Goal: Obtain resource: Download file/media

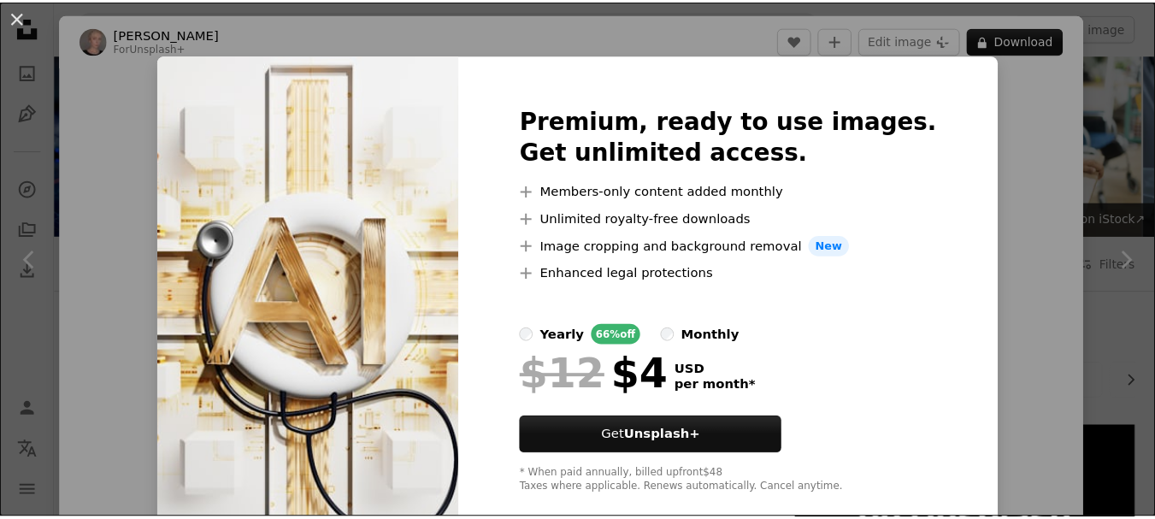
scroll to position [1163, 0]
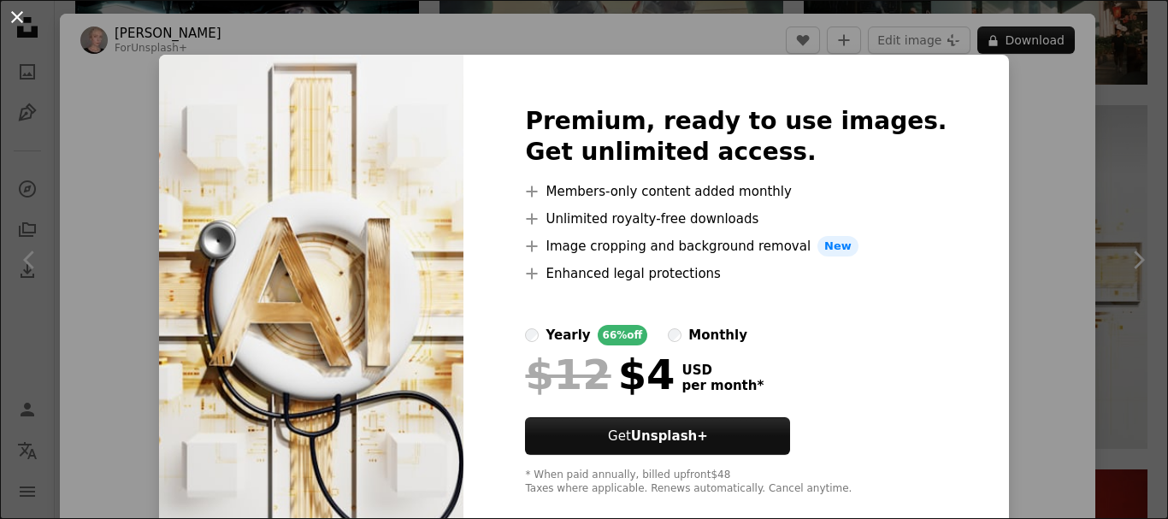
click at [13, 14] on button "An X shape" at bounding box center [17, 17] width 21 height 21
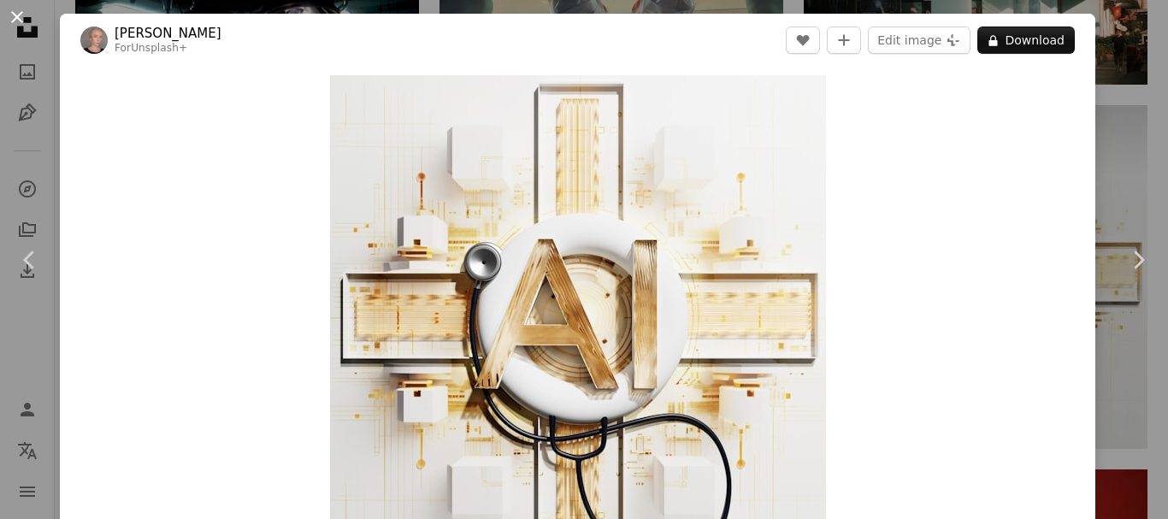
click at [17, 21] on button "An X shape" at bounding box center [17, 17] width 21 height 21
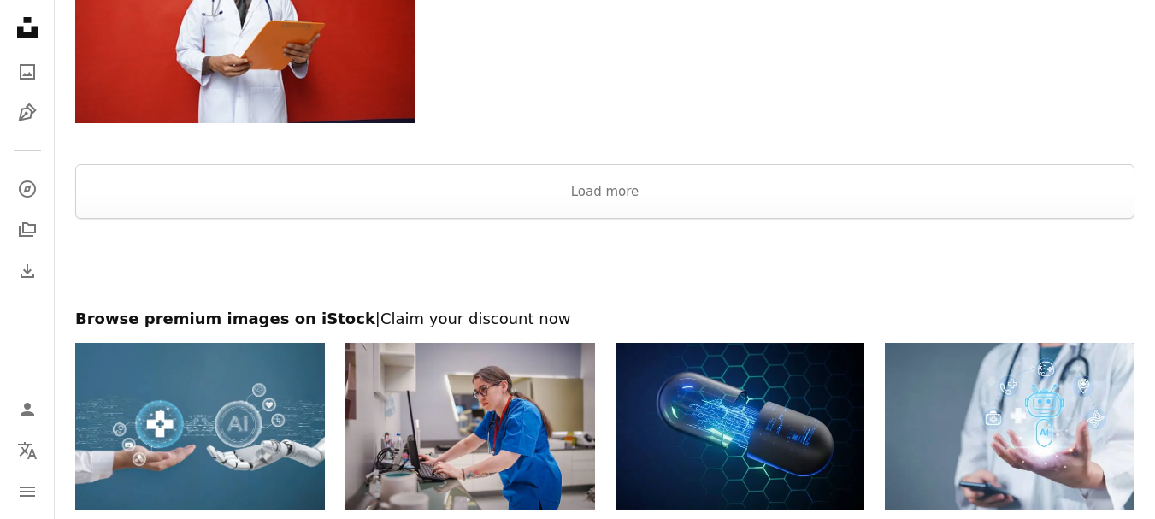
scroll to position [2428, 0]
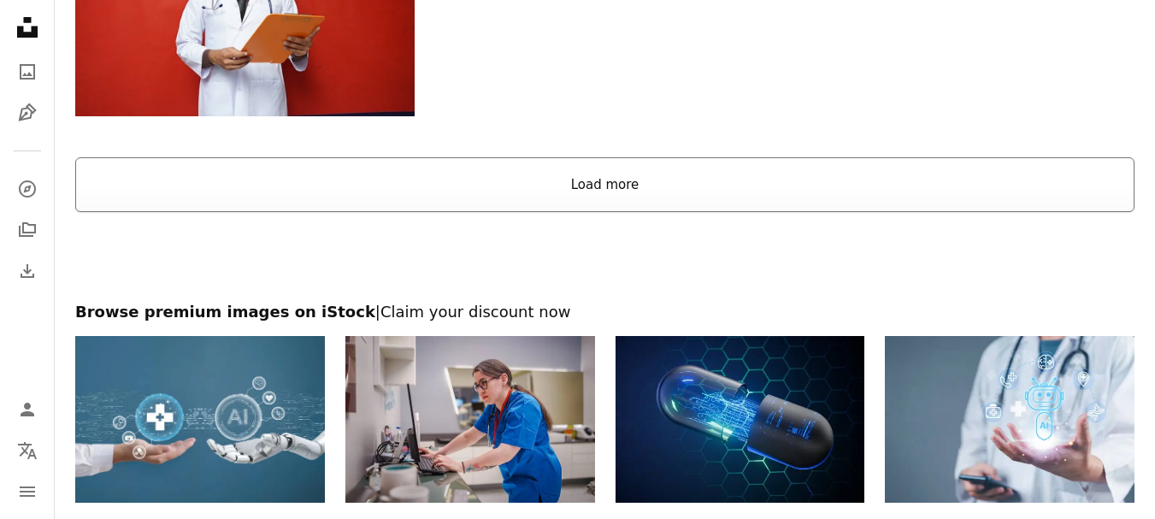
click at [597, 187] on button "Load more" at bounding box center [604, 184] width 1059 height 55
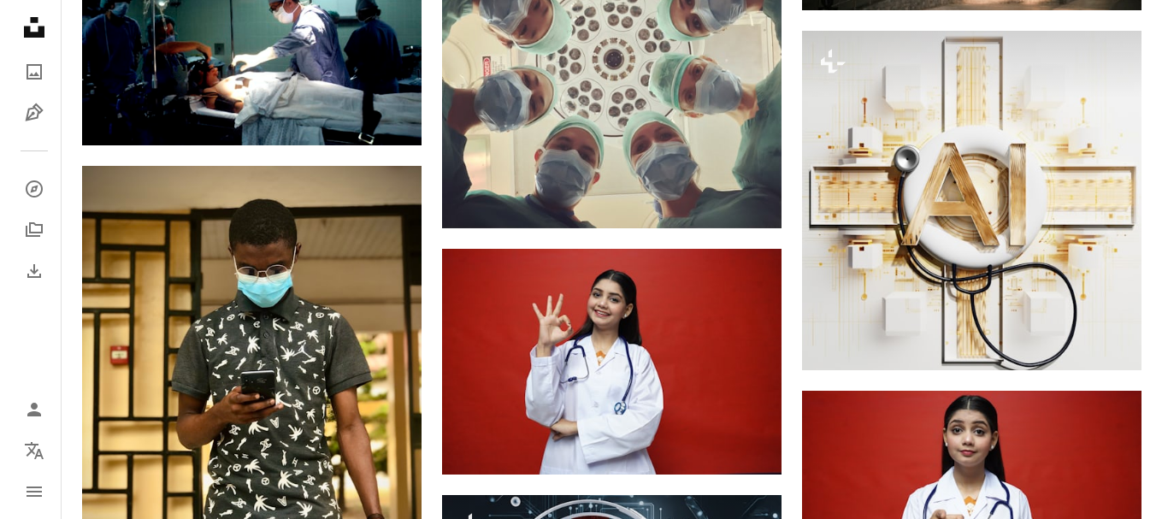
scroll to position [1231, 0]
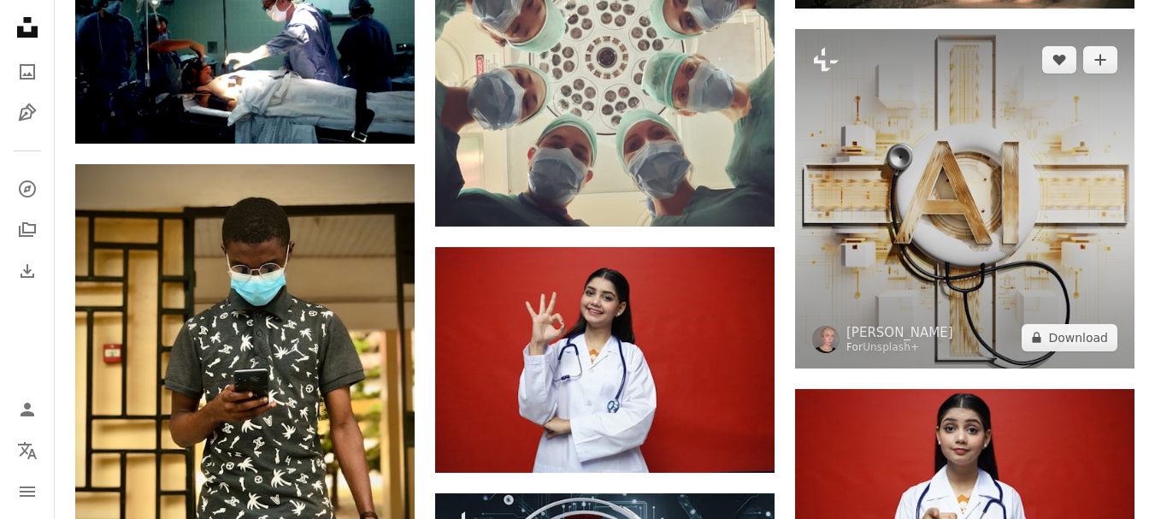
click at [1005, 234] on img at bounding box center [964, 198] width 339 height 339
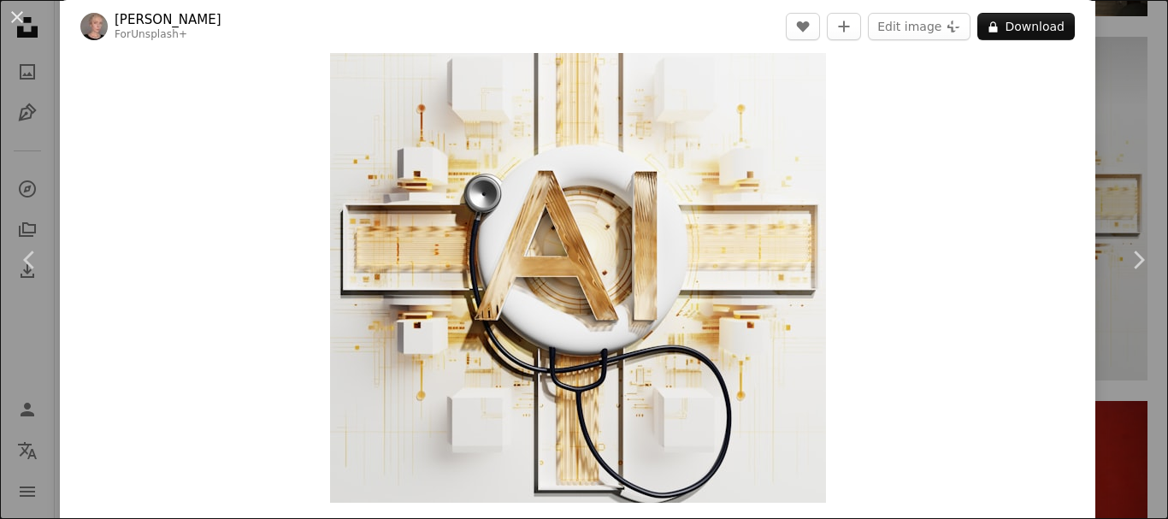
scroll to position [34, 0]
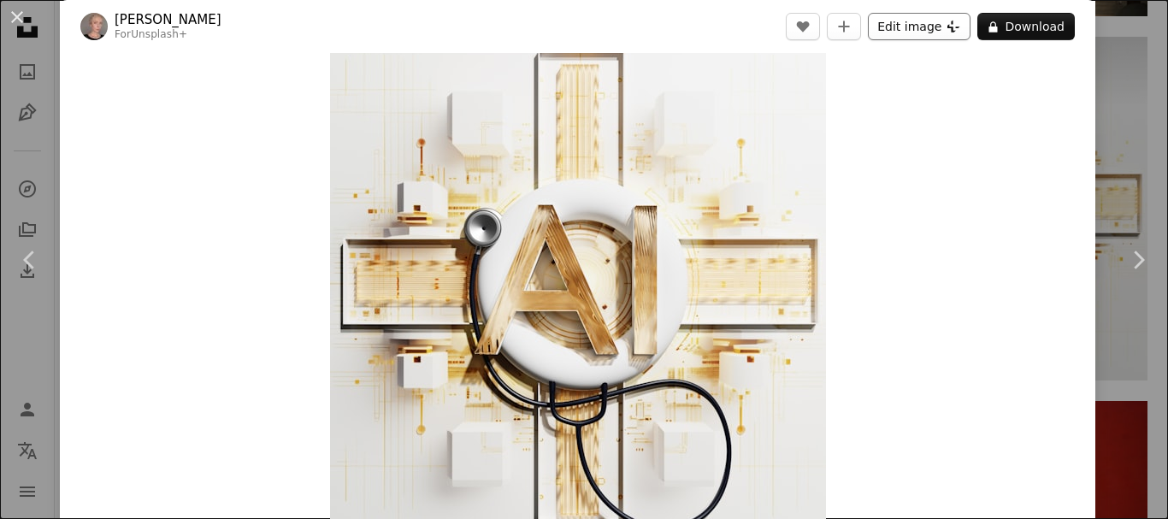
click at [917, 26] on button "Edit image Plus sign for Unsplash+" at bounding box center [919, 26] width 103 height 27
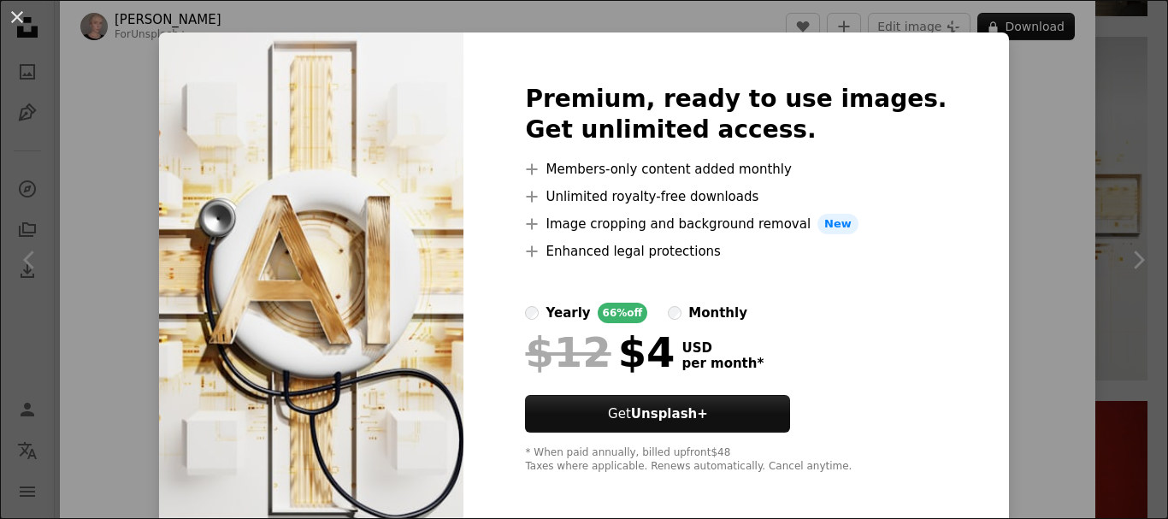
scroll to position [30, 0]
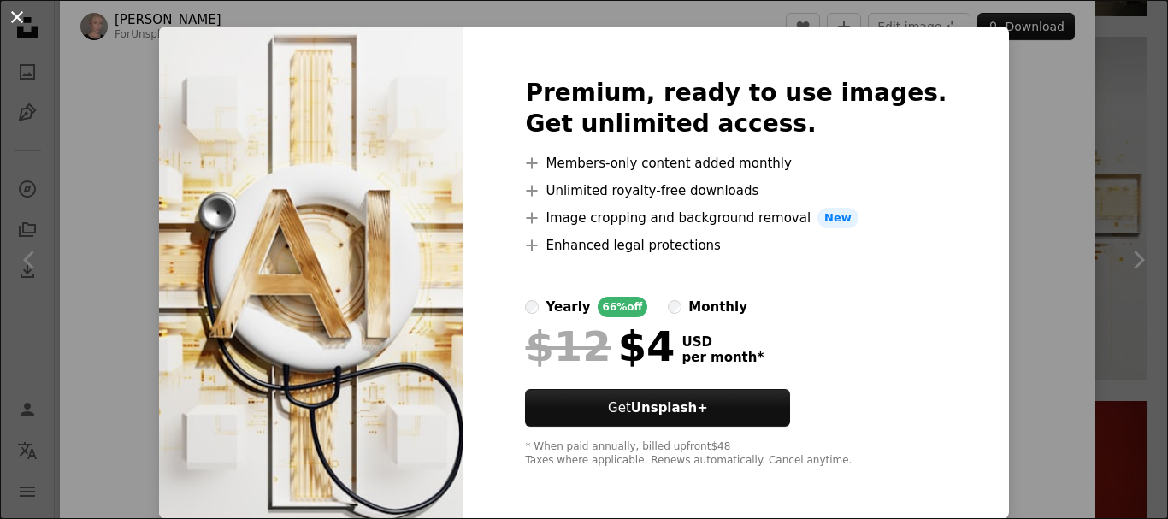
click at [15, 10] on button "An X shape" at bounding box center [17, 17] width 21 height 21
